Goal: Information Seeking & Learning: Learn about a topic

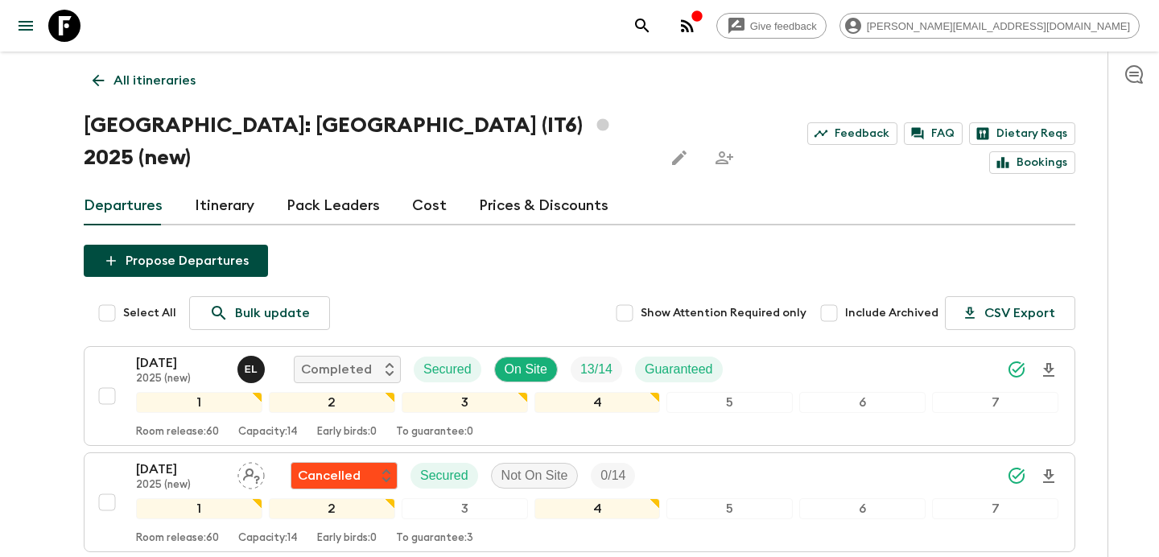
click at [165, 73] on p "All itineraries" at bounding box center [154, 80] width 82 height 19
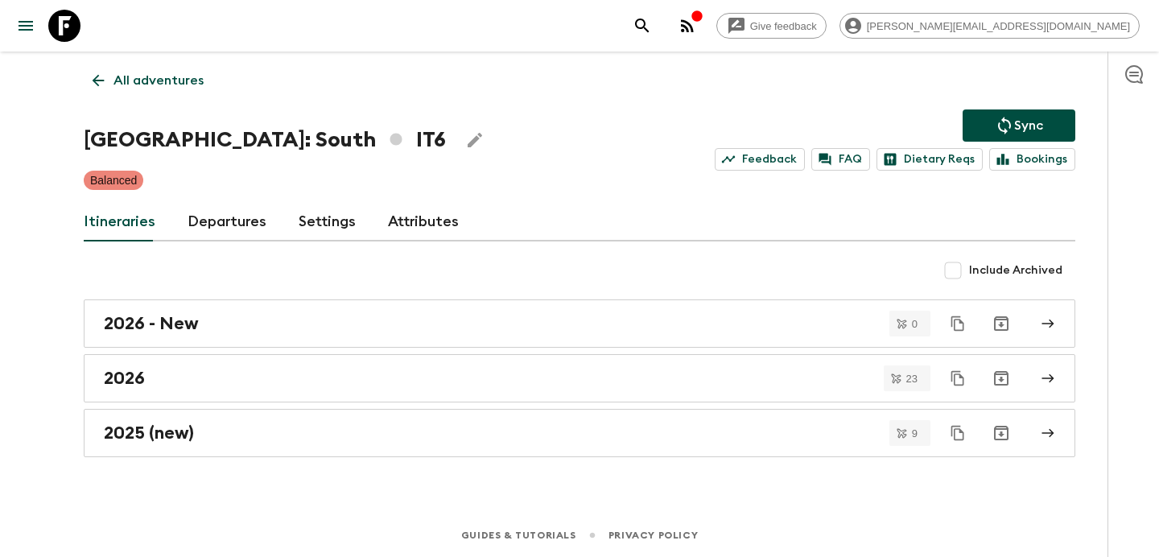
click at [165, 73] on p "All adventures" at bounding box center [158, 80] width 90 height 19
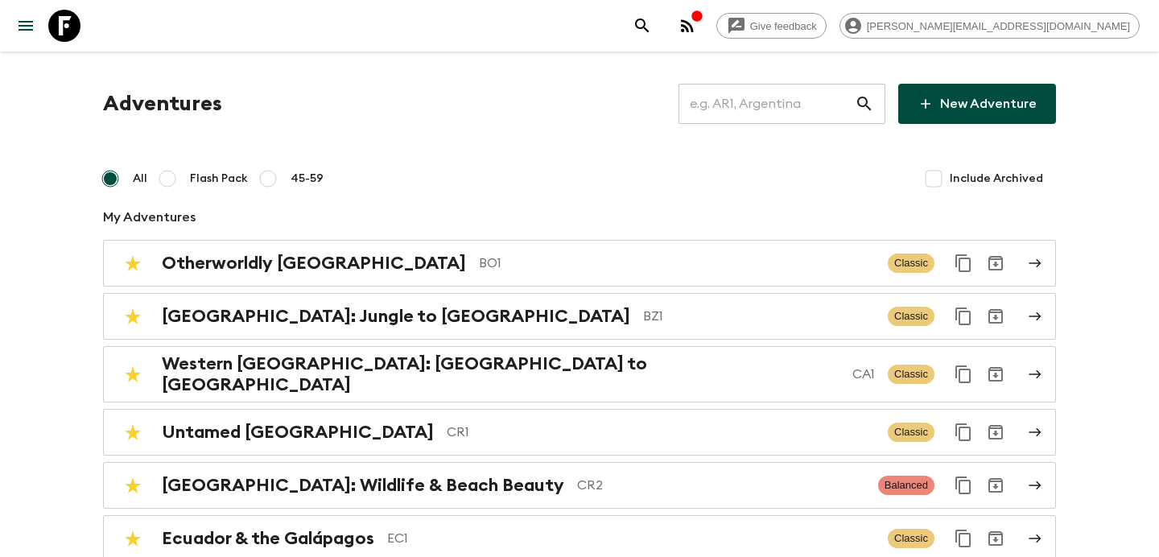
click at [803, 108] on input "text" at bounding box center [766, 103] width 176 height 45
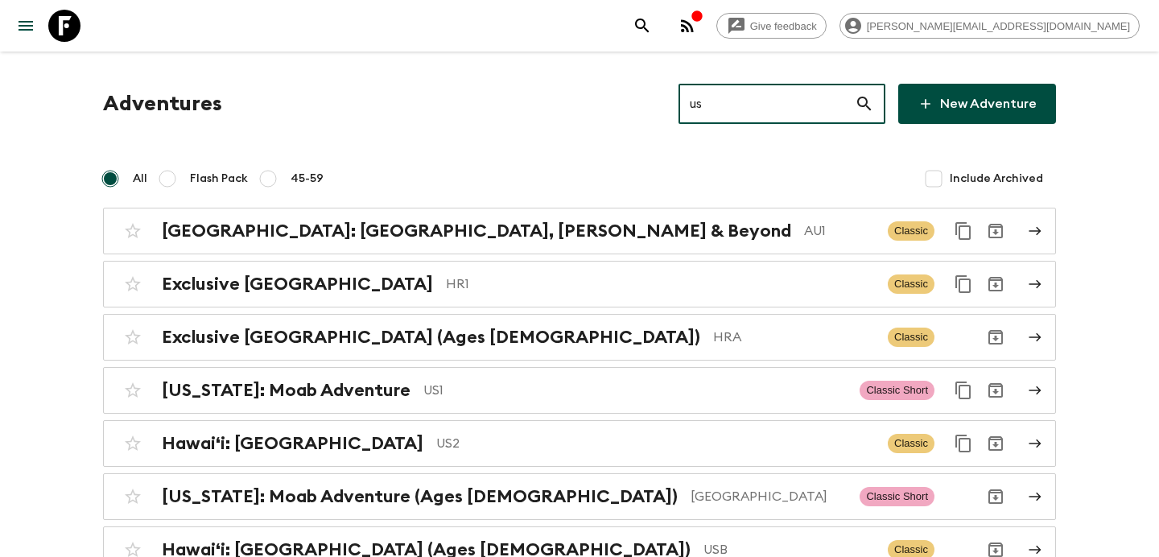
type input "us2"
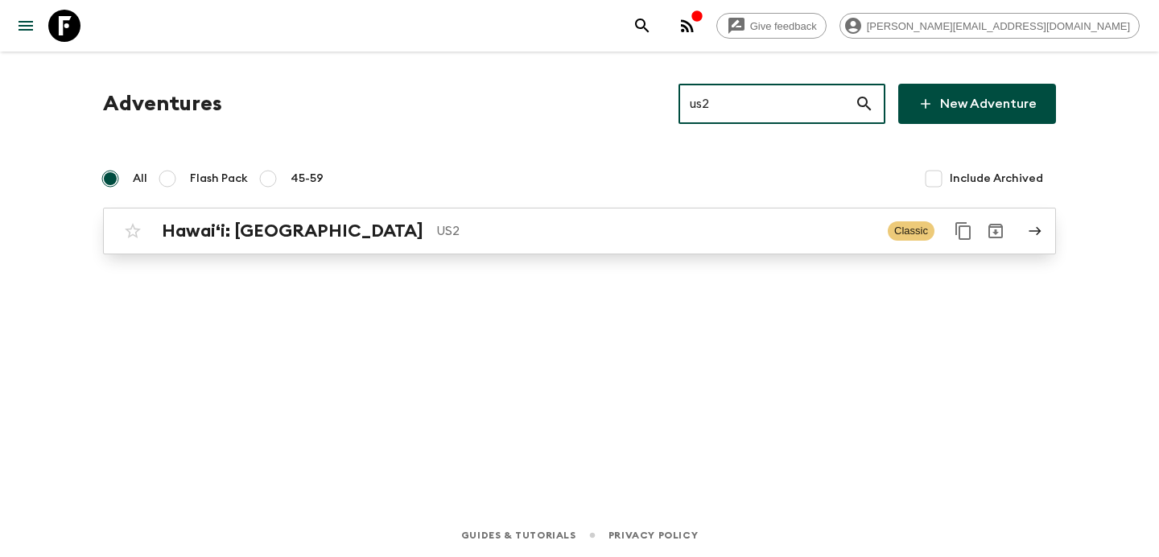
click at [556, 232] on p "US2" at bounding box center [655, 230] width 439 height 19
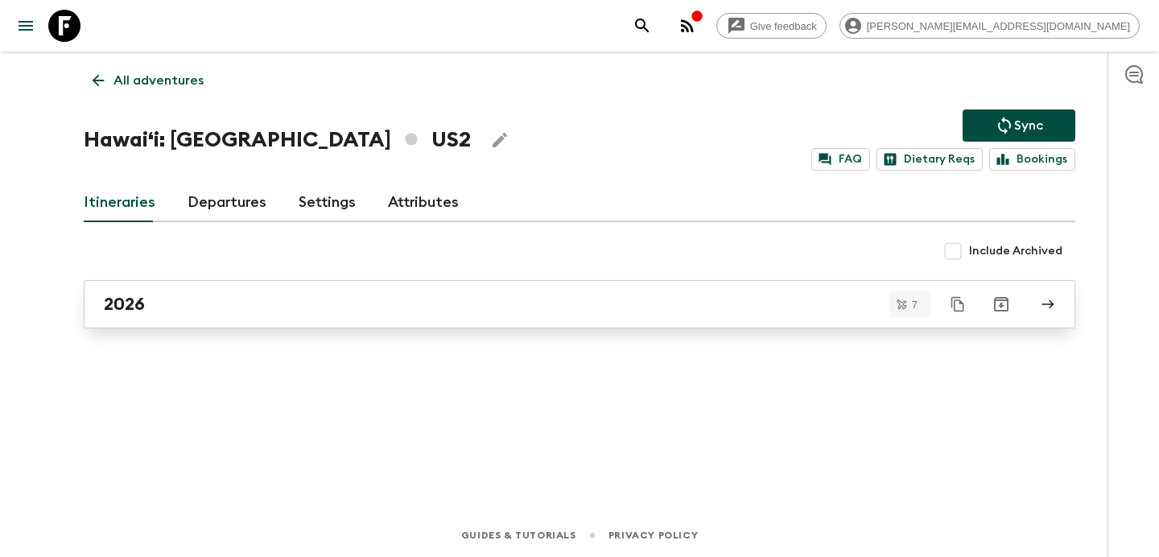
click at [502, 290] on link "2026" at bounding box center [579, 304] width 991 height 48
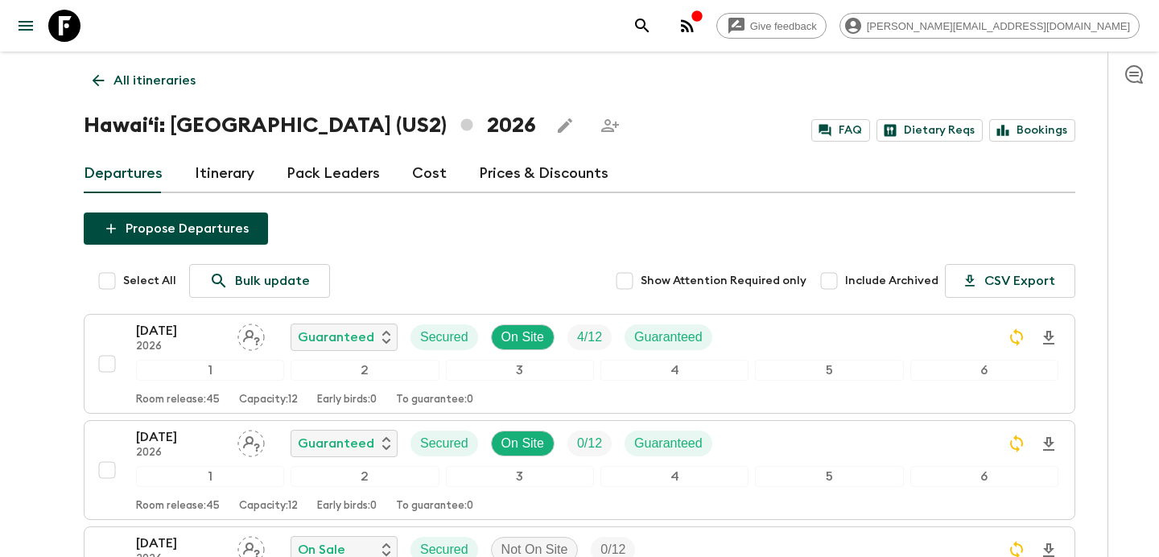
click at [159, 76] on p "All itineraries" at bounding box center [154, 80] width 82 height 19
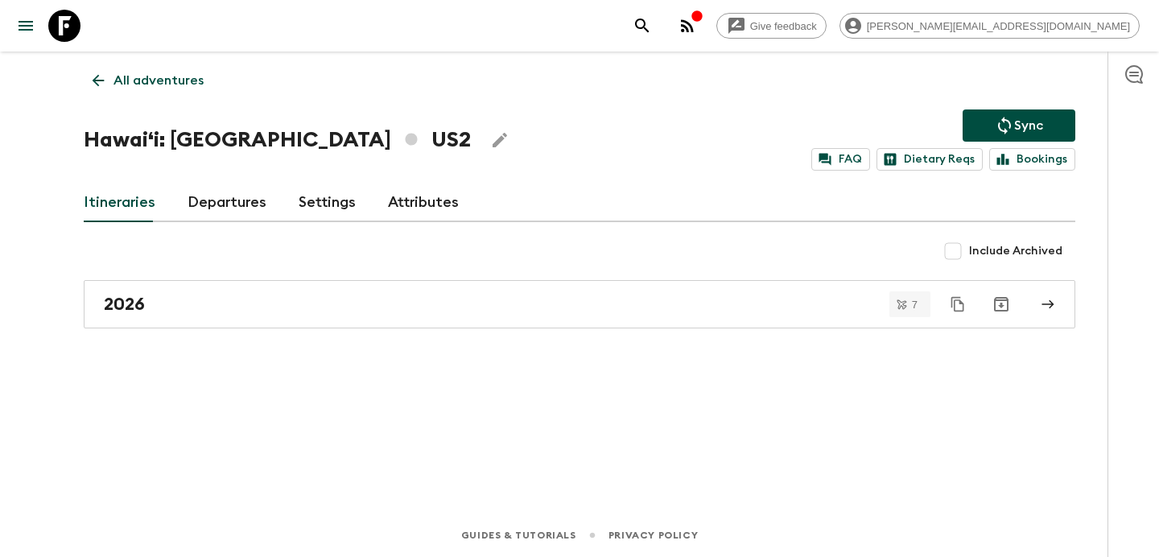
click at [159, 76] on p "All adventures" at bounding box center [158, 80] width 90 height 19
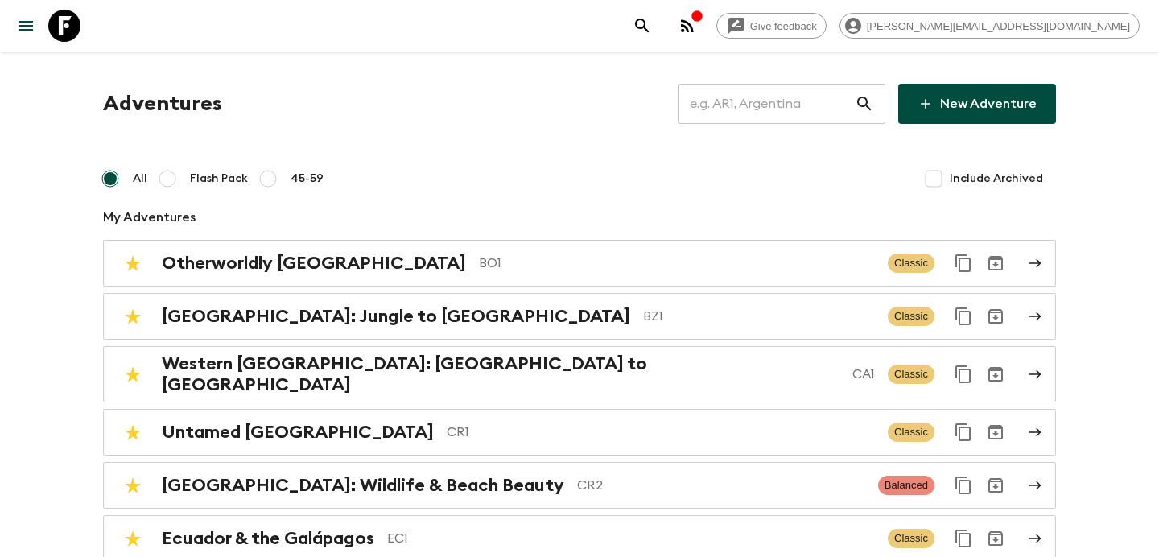
click at [749, 101] on input "text" at bounding box center [766, 103] width 176 height 45
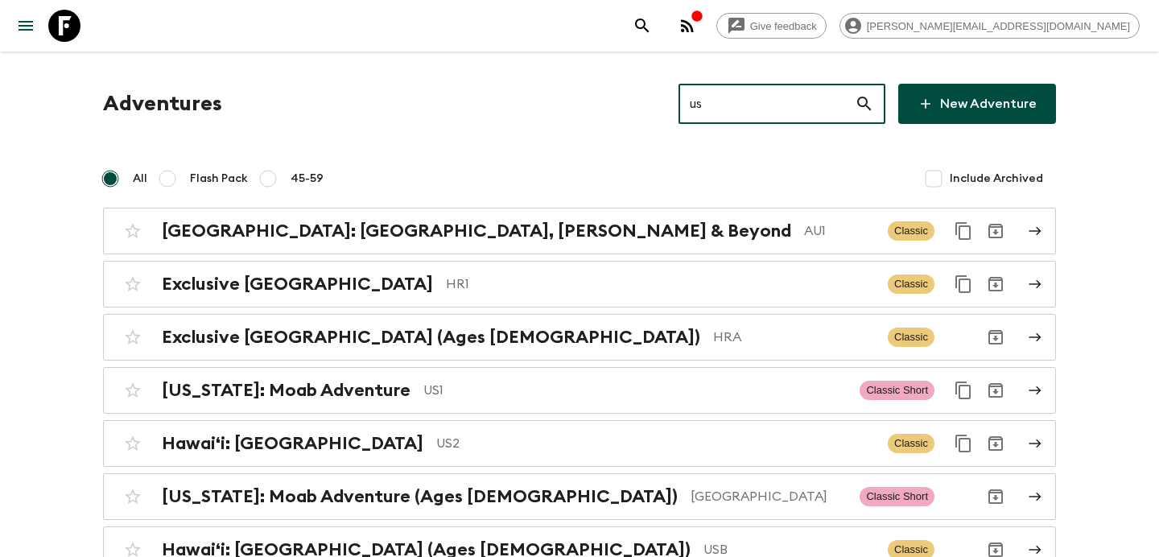
type input "usb"
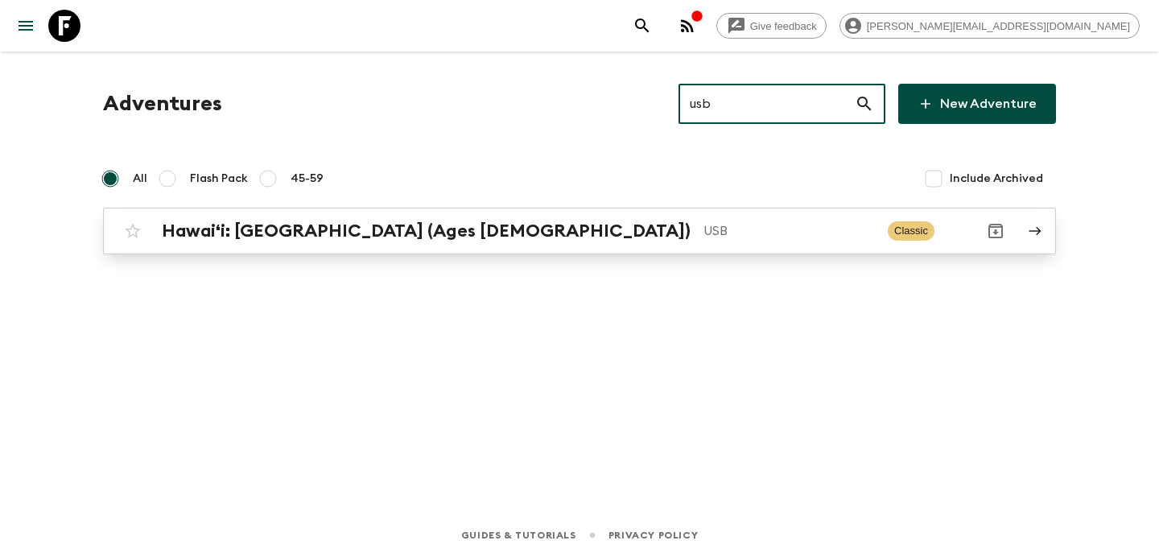
click at [455, 217] on div "Hawaiʻi: Big Island (Ages [DEMOGRAPHIC_DATA]) USB Classic" at bounding box center [548, 231] width 863 height 32
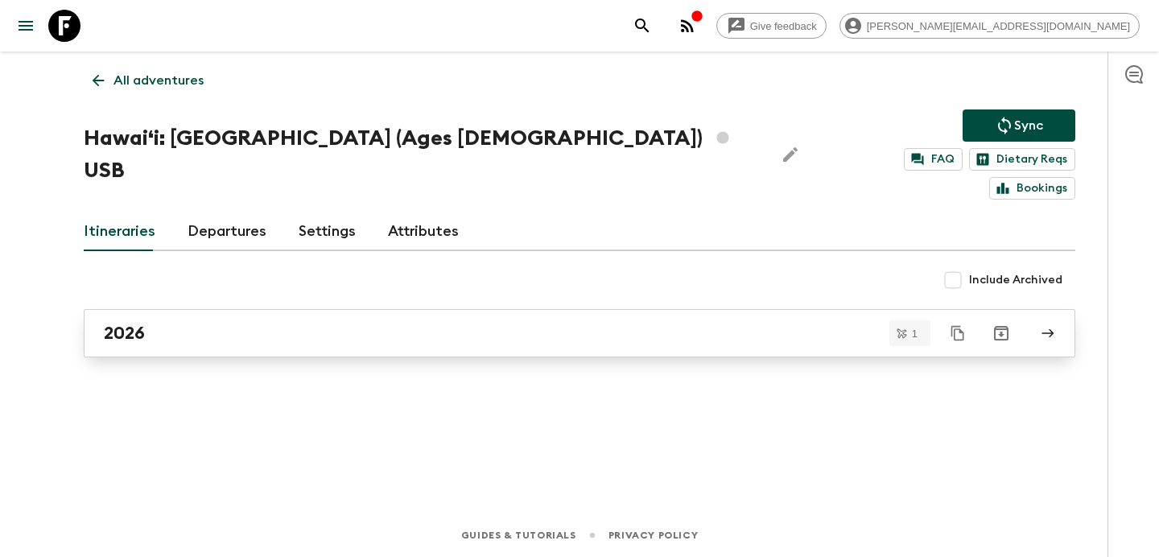
click at [421, 323] on div "2026" at bounding box center [564, 333] width 920 height 21
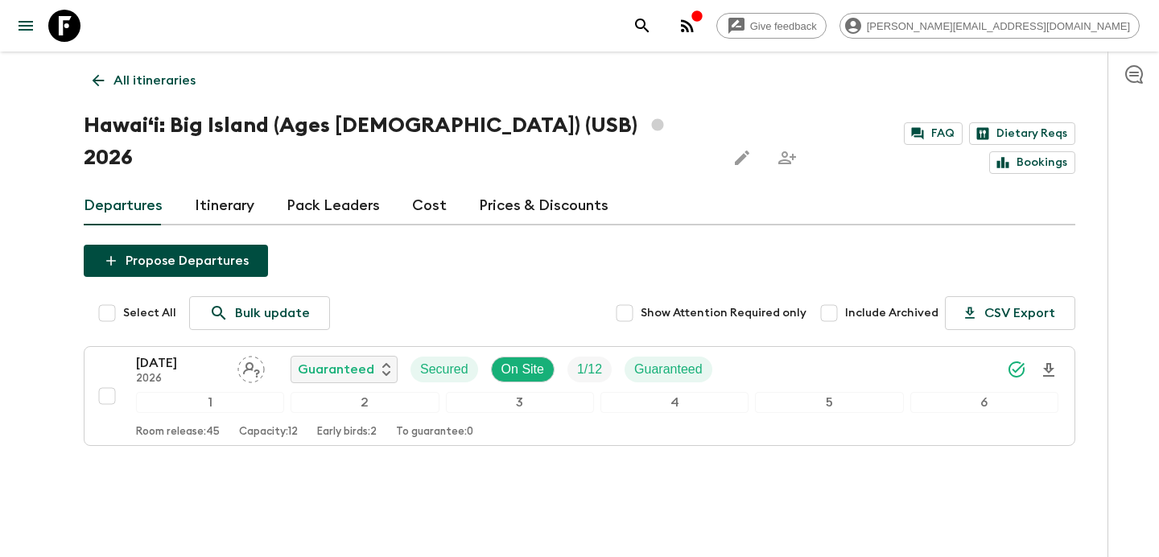
click at [186, 74] on p "All itineraries" at bounding box center [154, 80] width 82 height 19
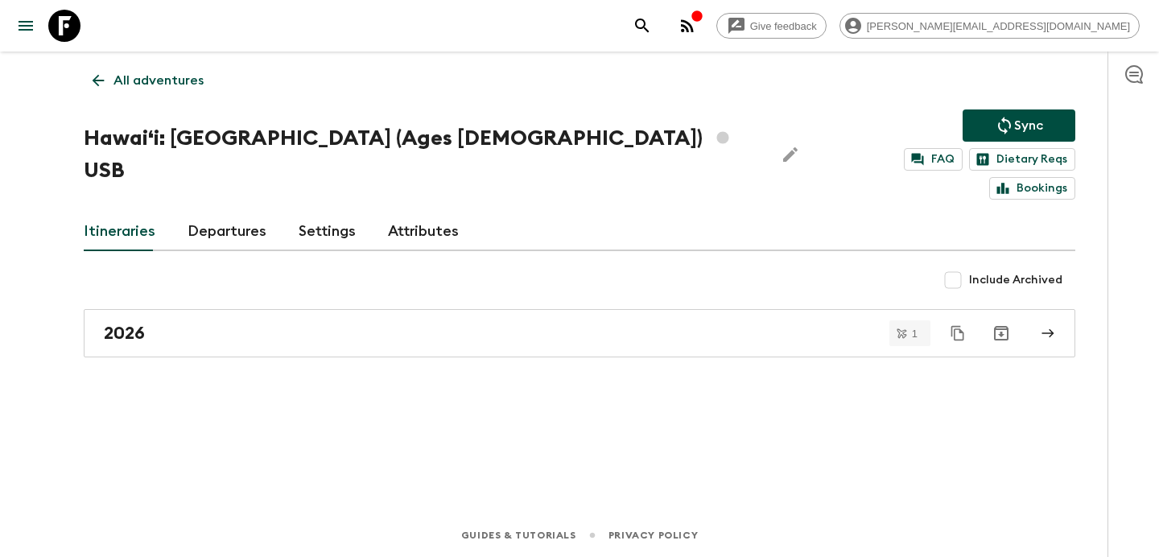
click at [186, 74] on p "All adventures" at bounding box center [158, 80] width 90 height 19
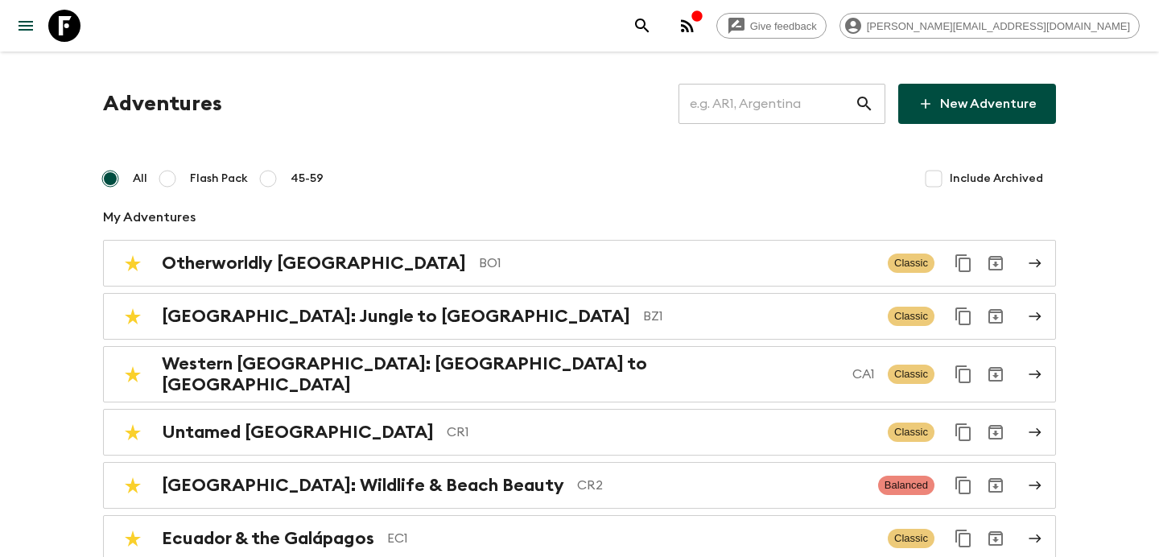
click at [756, 109] on input "text" at bounding box center [766, 103] width 176 height 45
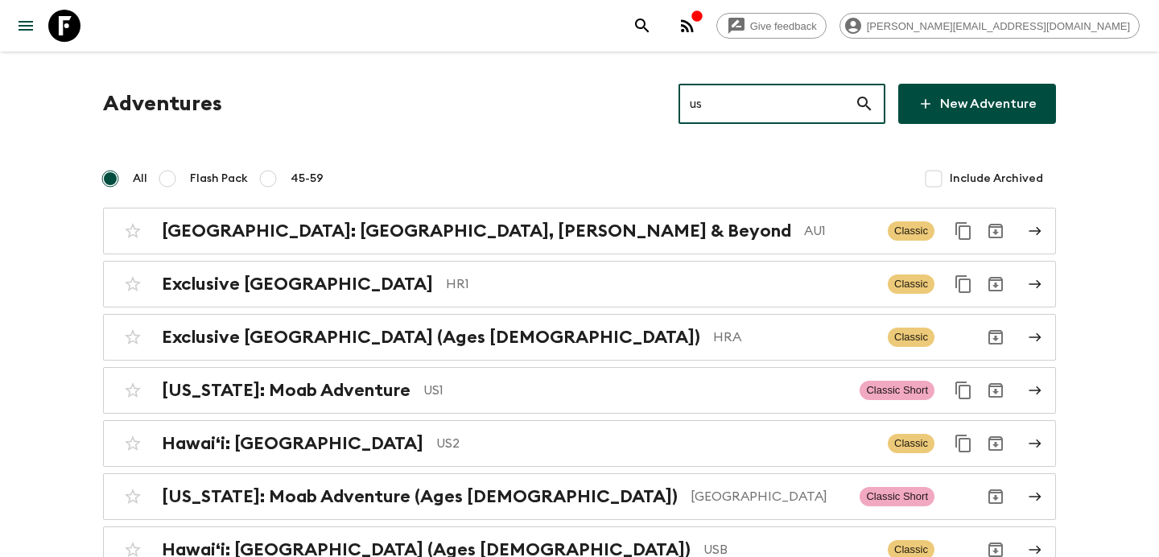
type input "us1"
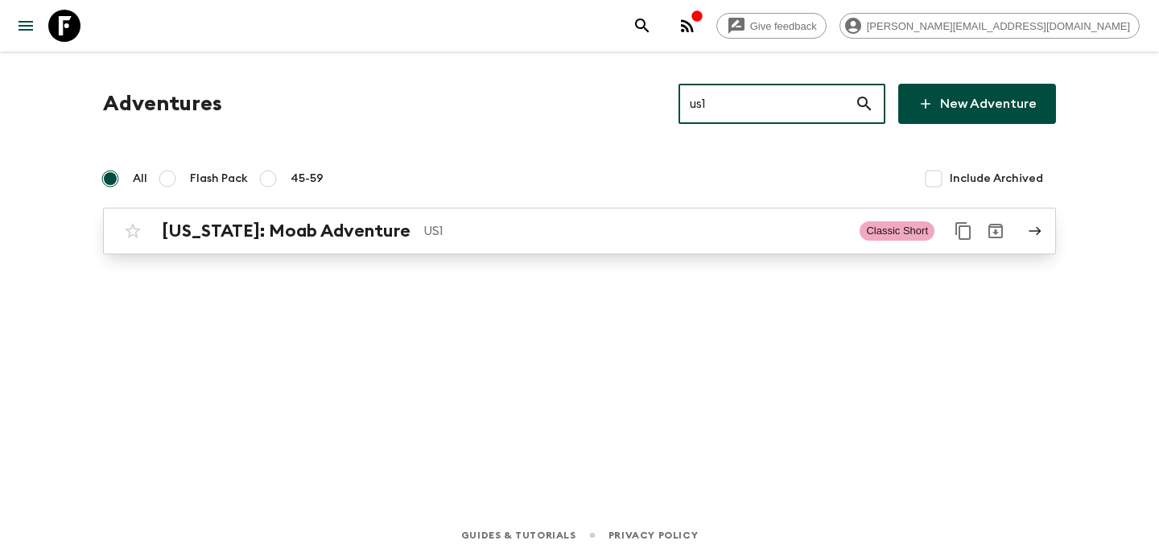
click at [360, 218] on div "[US_STATE]: Moab Adventure US1 Classic Short" at bounding box center [548, 231] width 863 height 32
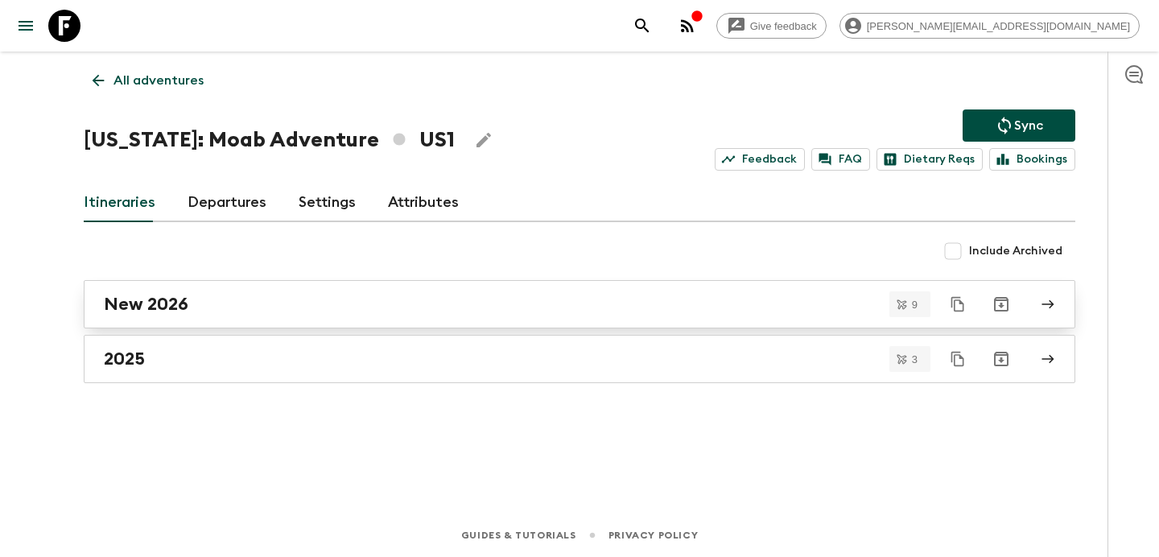
click at [385, 305] on div "New 2026" at bounding box center [564, 304] width 920 height 21
